Goal: Task Accomplishment & Management: Manage account settings

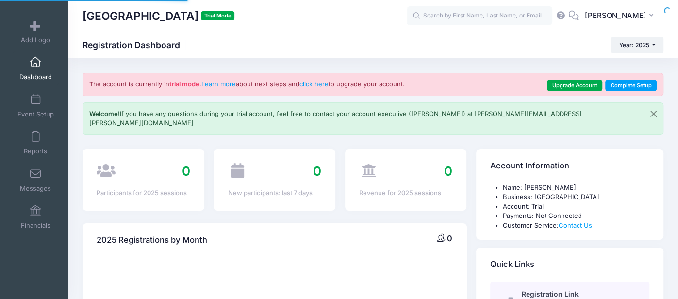
select select
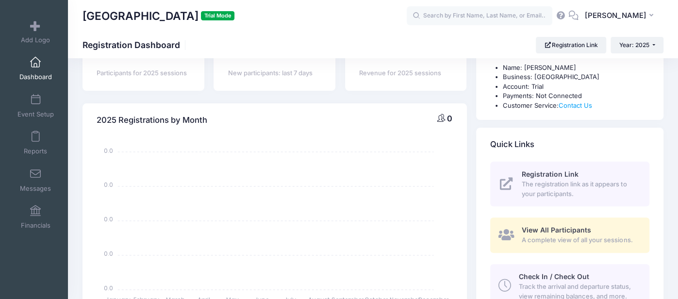
scroll to position [145, 0]
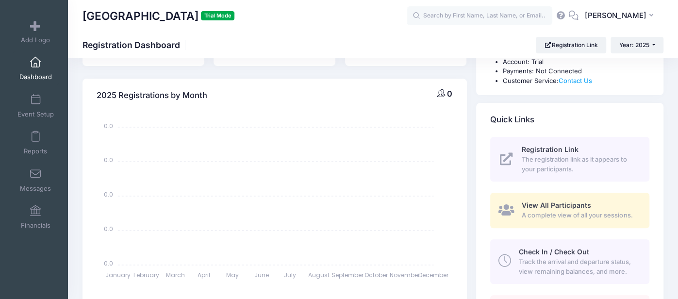
click at [571, 257] on span "Track the arrival and departure status, view remaining balances, and more." at bounding box center [578, 266] width 119 height 19
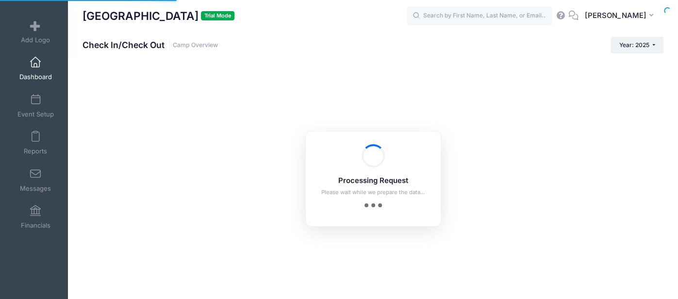
checkbox input "true"
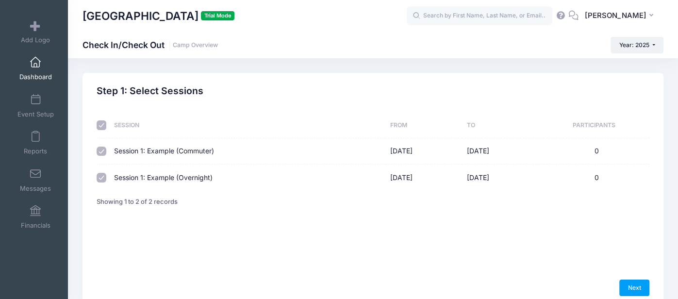
click at [102, 177] on input "checkbox" at bounding box center [102, 178] width 10 height 10
checkbox input "false"
click at [642, 290] on link "Next" at bounding box center [634, 288] width 30 height 17
select select "10"
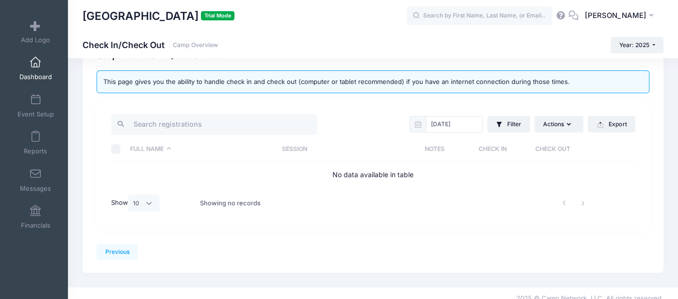
scroll to position [46, 0]
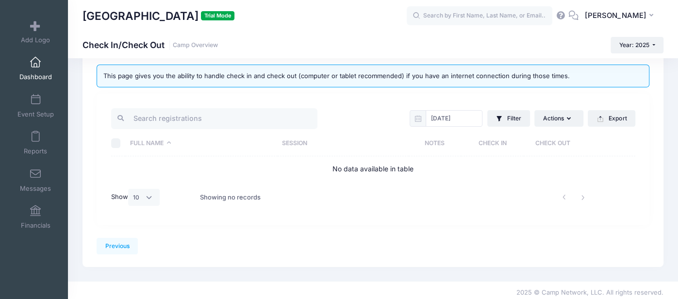
scroll to position [46, 0]
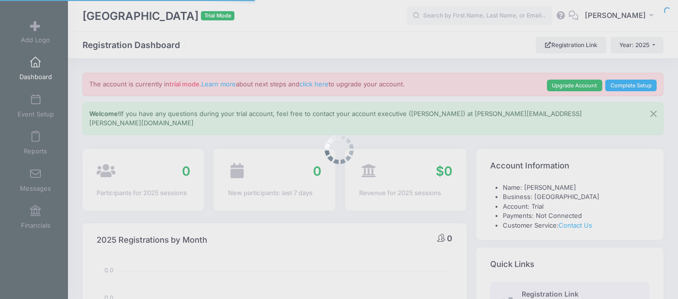
select select
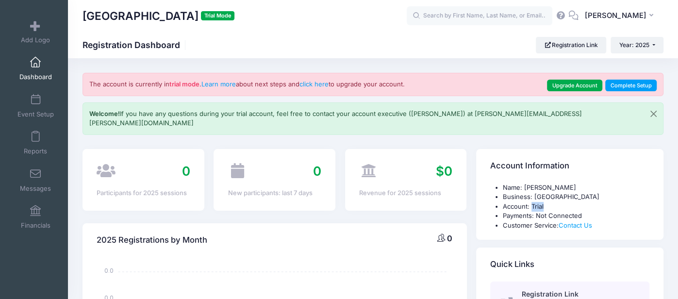
drag, startPoint x: 532, startPoint y: 193, endPoint x: 564, endPoint y: 194, distance: 32.0
click at [564, 202] on li "Account: Trial" at bounding box center [576, 207] width 147 height 10
drag, startPoint x: 589, startPoint y: 202, endPoint x: 537, endPoint y: 202, distance: 51.5
click at [537, 211] on li "Payments: Not Connected" at bounding box center [576, 216] width 147 height 10
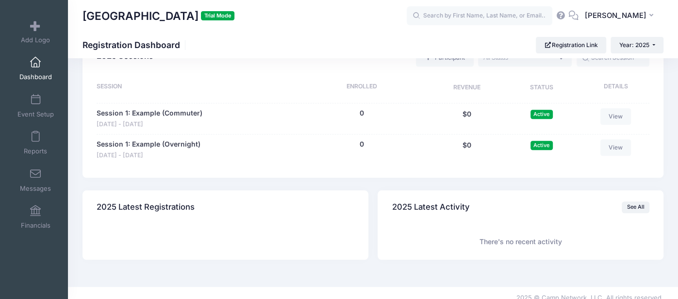
scroll to position [440, 0]
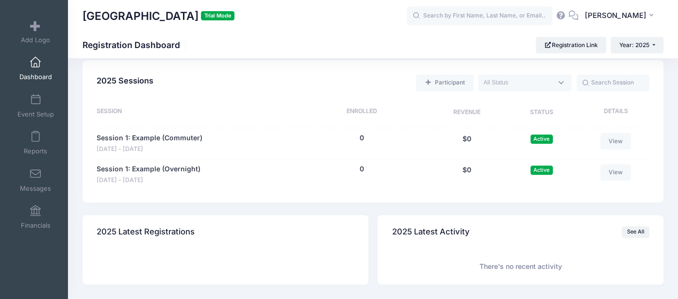
click at [364, 185] on div "2025 Sessions Participant Upcoming Live Completed Session Enrolled Revenue Stat…" at bounding box center [373, 131] width 581 height 142
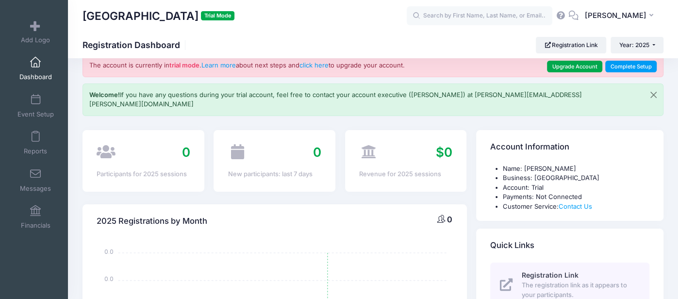
scroll to position [0, 0]
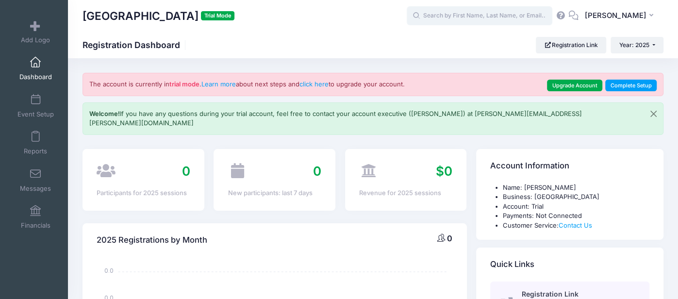
click at [513, 18] on input "text" at bounding box center [480, 15] width 146 height 19
